Goal: Information Seeking & Learning: Learn about a topic

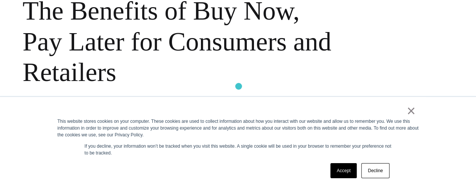
scroll to position [95, 0]
click at [413, 110] on link "×" at bounding box center [411, 110] width 9 height 7
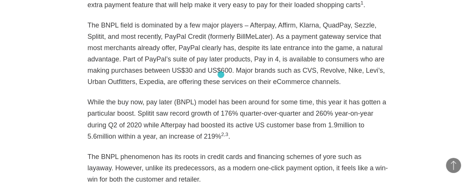
scroll to position [591, 0]
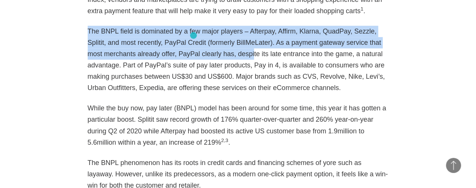
drag, startPoint x: 89, startPoint y: 13, endPoint x: 193, endPoint y: 35, distance: 106.9
click at [193, 35] on p "The BNPL field is dominated by a few major players – Afterpay, Affirm, Klarna, …" at bounding box center [238, 60] width 301 height 68
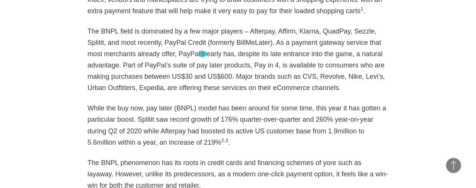
click at [202, 54] on p "The BNPL field is dominated by a few major players – Afterpay, Affirm, Klarna, …" at bounding box center [238, 60] width 301 height 68
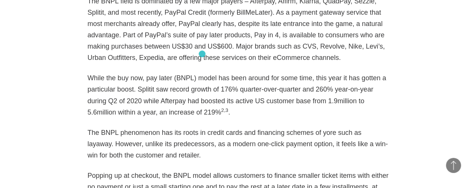
scroll to position [621, 0]
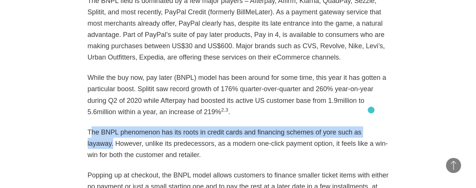
drag, startPoint x: 90, startPoint y: 114, endPoint x: 378, endPoint y: 109, distance: 287.4
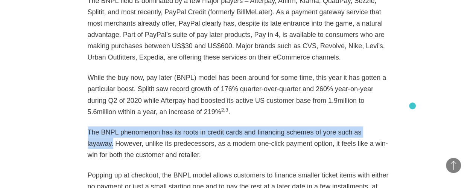
drag, startPoint x: 88, startPoint y: 112, endPoint x: 412, endPoint y: 106, distance: 324.7
copy p "The BNPL phenomenon has its roots in credit cards and financing schemes of yore…"
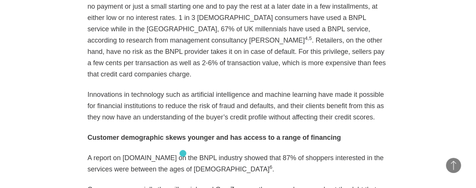
scroll to position [804, 0]
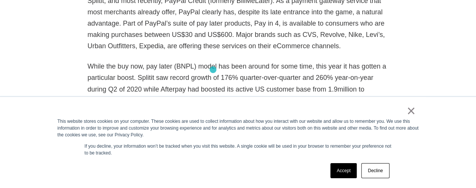
scroll to position [670, 0]
